Goal: Entertainment & Leisure: Consume media (video, audio)

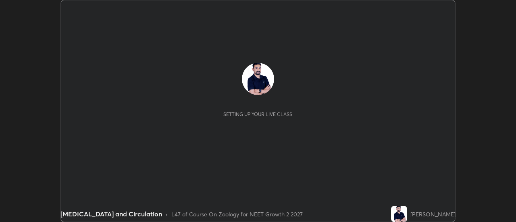
scroll to position [222, 516]
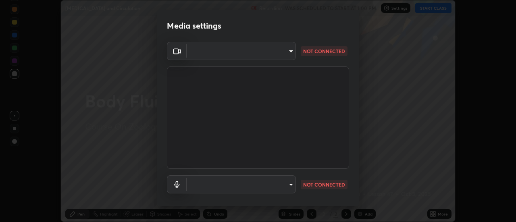
type input "c0318c2169e97be91d29acf291416a88c84fbbb6e6132cf31ff648c8cca26c2a"
type input "default"
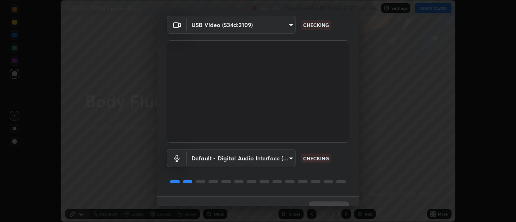
scroll to position [27, 0]
click at [290, 23] on body "Erase all [MEDICAL_DATA] and Circulation Recording WAS SCHEDULED TO START AT 1:…" at bounding box center [258, 111] width 516 height 222
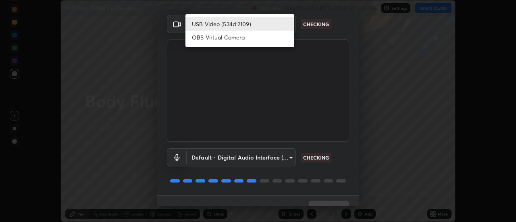
click at [298, 93] on div at bounding box center [258, 111] width 516 height 222
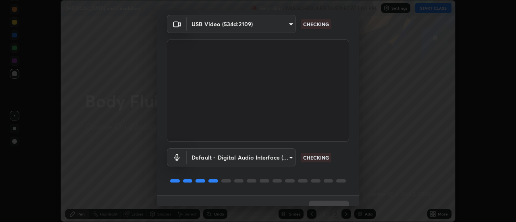
scroll to position [42, 0]
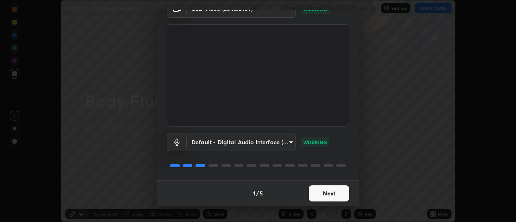
click at [324, 194] on button "Next" at bounding box center [329, 194] width 40 height 16
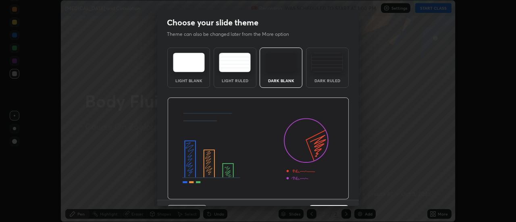
scroll to position [20, 0]
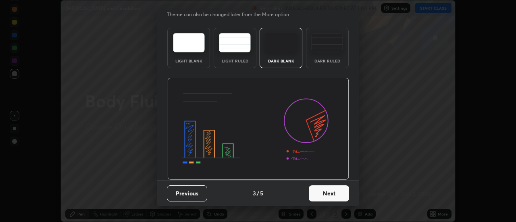
click at [327, 194] on button "Next" at bounding box center [329, 194] width 40 height 16
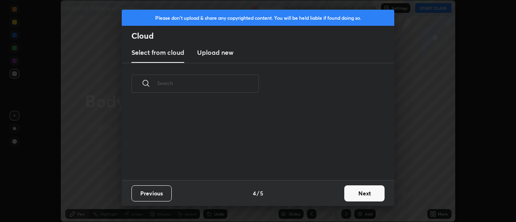
scroll to position [0, 0]
click at [348, 194] on button "Next" at bounding box center [365, 194] width 40 height 16
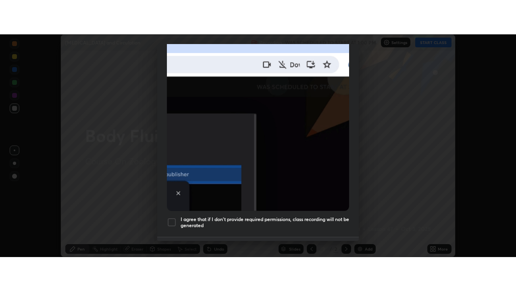
scroll to position [207, 0]
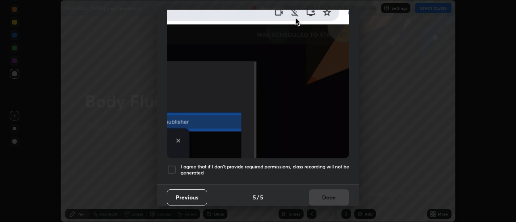
click at [174, 165] on div at bounding box center [172, 170] width 10 height 10
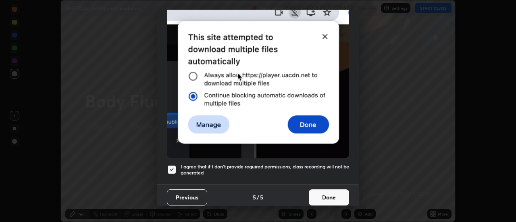
click at [330, 190] on button "Done" at bounding box center [329, 198] width 40 height 16
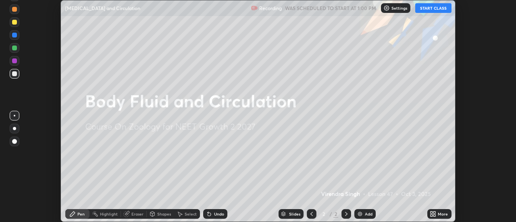
click at [432, 4] on button "START CLASS" at bounding box center [434, 8] width 36 height 10
click at [444, 212] on div "More" at bounding box center [443, 214] width 10 height 4
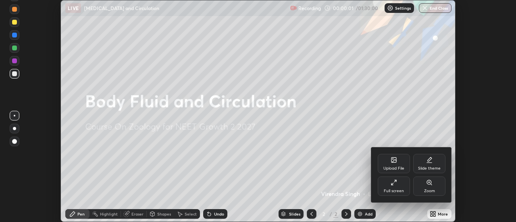
click at [402, 186] on div "Full screen" at bounding box center [394, 186] width 32 height 19
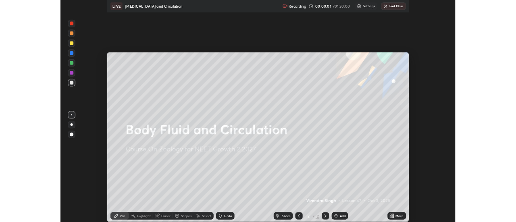
scroll to position [291, 516]
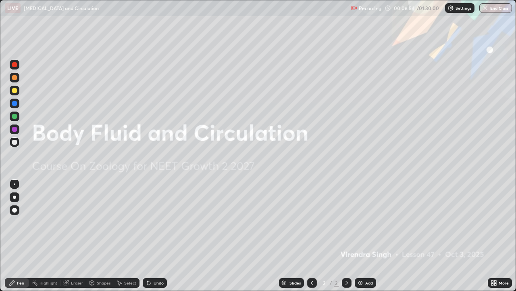
click at [366, 222] on div "Add" at bounding box center [370, 282] width 8 height 4
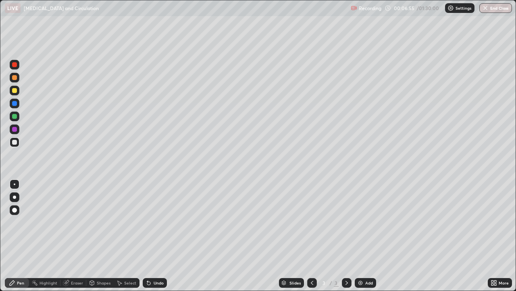
click at [17, 196] on div at bounding box center [15, 197] width 10 height 10
click at [16, 92] on div at bounding box center [14, 90] width 5 height 5
click at [490, 222] on div "More" at bounding box center [500, 283] width 24 height 10
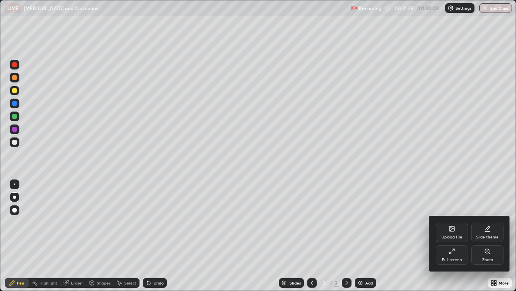
click at [454, 222] on div "Full screen" at bounding box center [452, 259] width 20 height 4
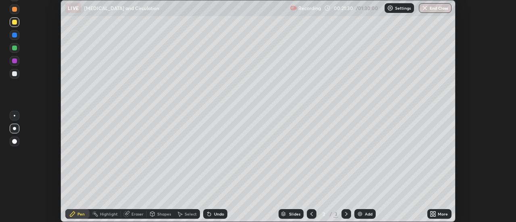
scroll to position [40127, 39833]
